Goal: Information Seeking & Learning: Check status

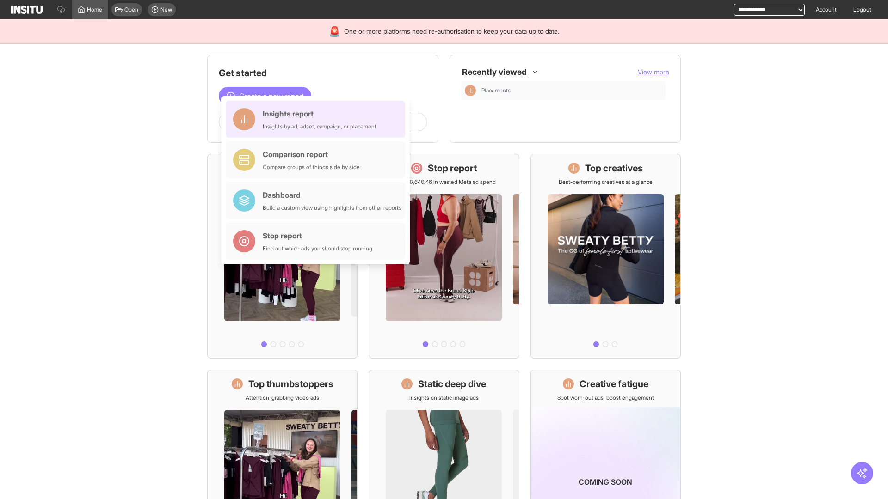
click at [318, 119] on div "Insights report Insights by ad, adset, campaign, or placement" at bounding box center [320, 119] width 114 height 22
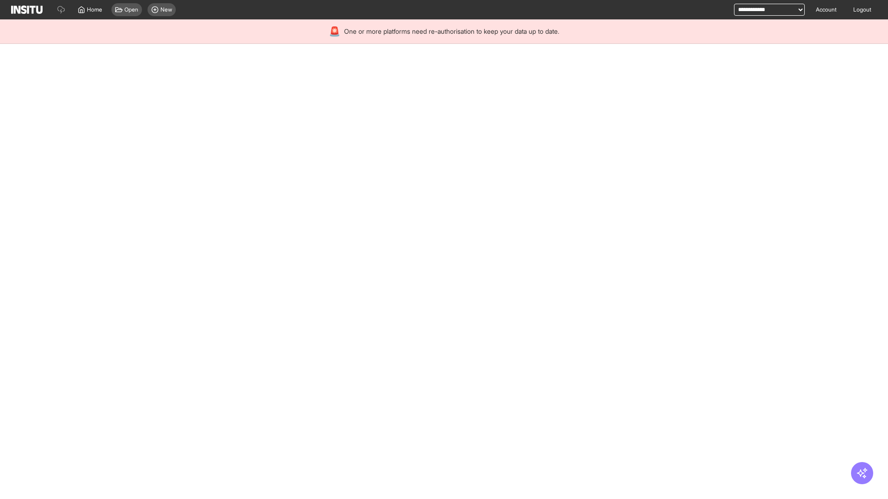
select select "**"
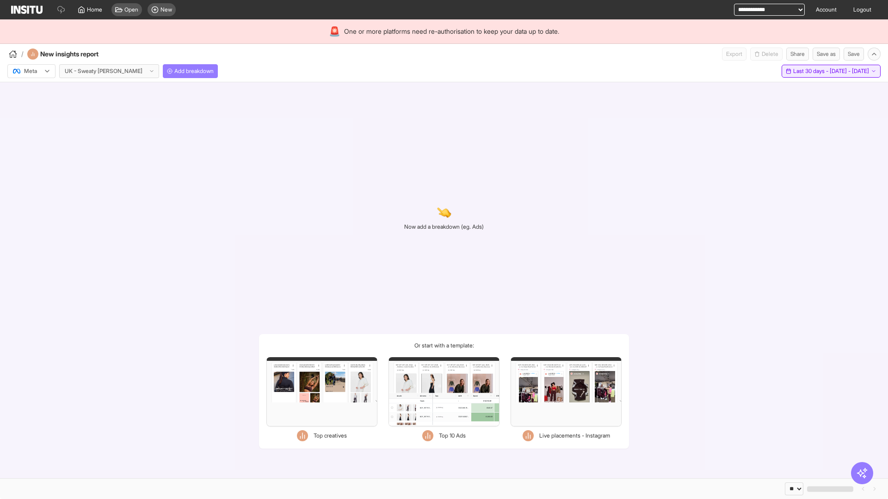
click at [811, 71] on span "Last 30 days - [DATE] - [DATE]" at bounding box center [831, 70] width 76 height 7
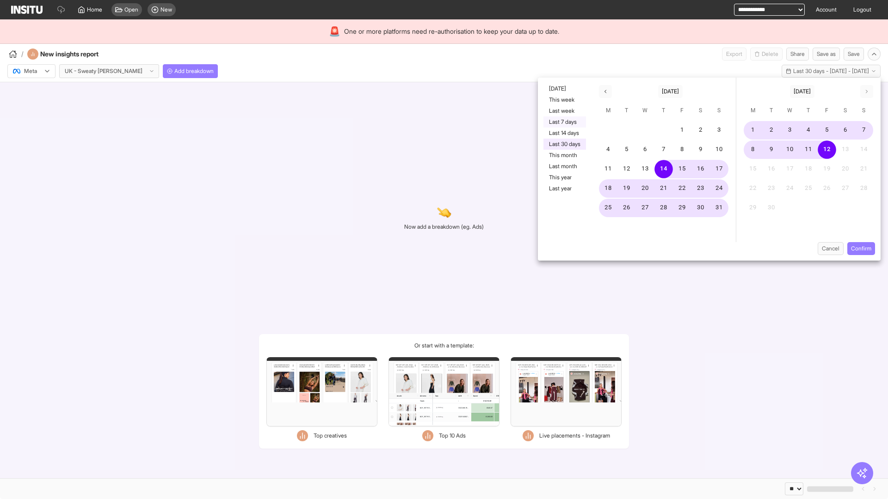
click at [563, 122] on button "Last 7 days" at bounding box center [564, 121] width 43 height 11
